Goal: Find contact information: Find contact information

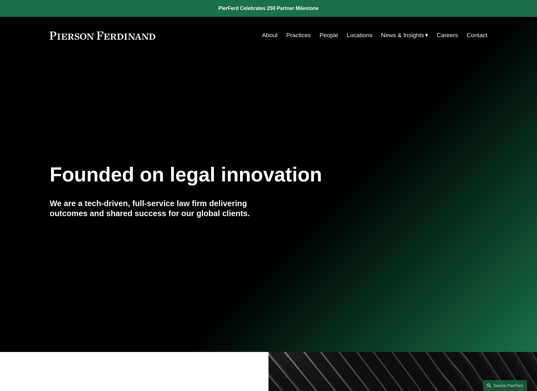
click at [360, 35] on link "Locations" at bounding box center [359, 35] width 26 height 12
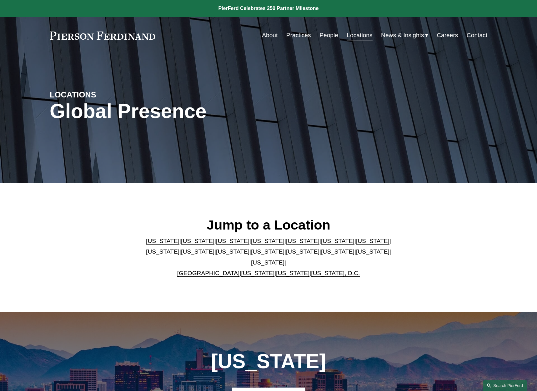
click at [356, 255] on link "[US_STATE]" at bounding box center [372, 251] width 33 height 7
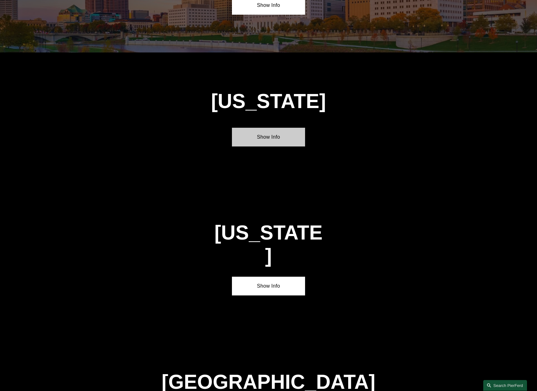
scroll to position [2023, 0]
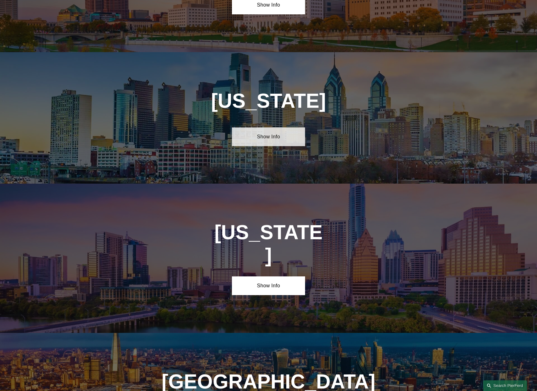
click at [284, 127] on link "Show Info" at bounding box center [268, 136] width 73 height 19
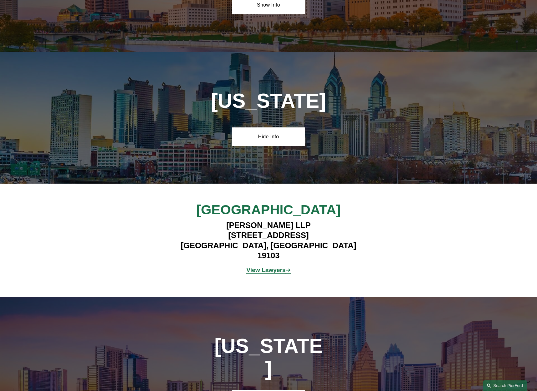
drag, startPoint x: 212, startPoint y: 186, endPoint x: 339, endPoint y: 191, distance: 127.2
click at [339, 220] on h4 "[PERSON_NAME] LLP [STREET_ADDRESS]" at bounding box center [268, 240] width 182 height 41
copy h4 "[STREET_ADDRESS]"
